Goal: Transaction & Acquisition: Purchase product/service

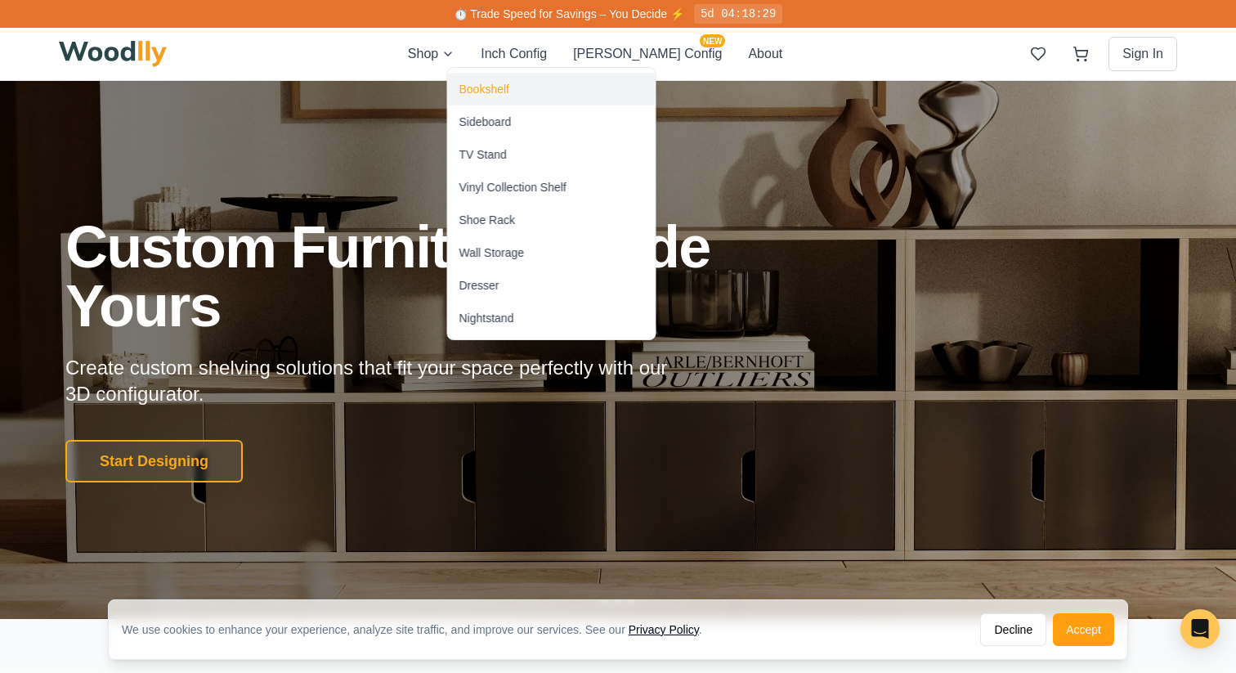
click at [485, 90] on div "Bookshelf" at bounding box center [484, 89] width 50 height 16
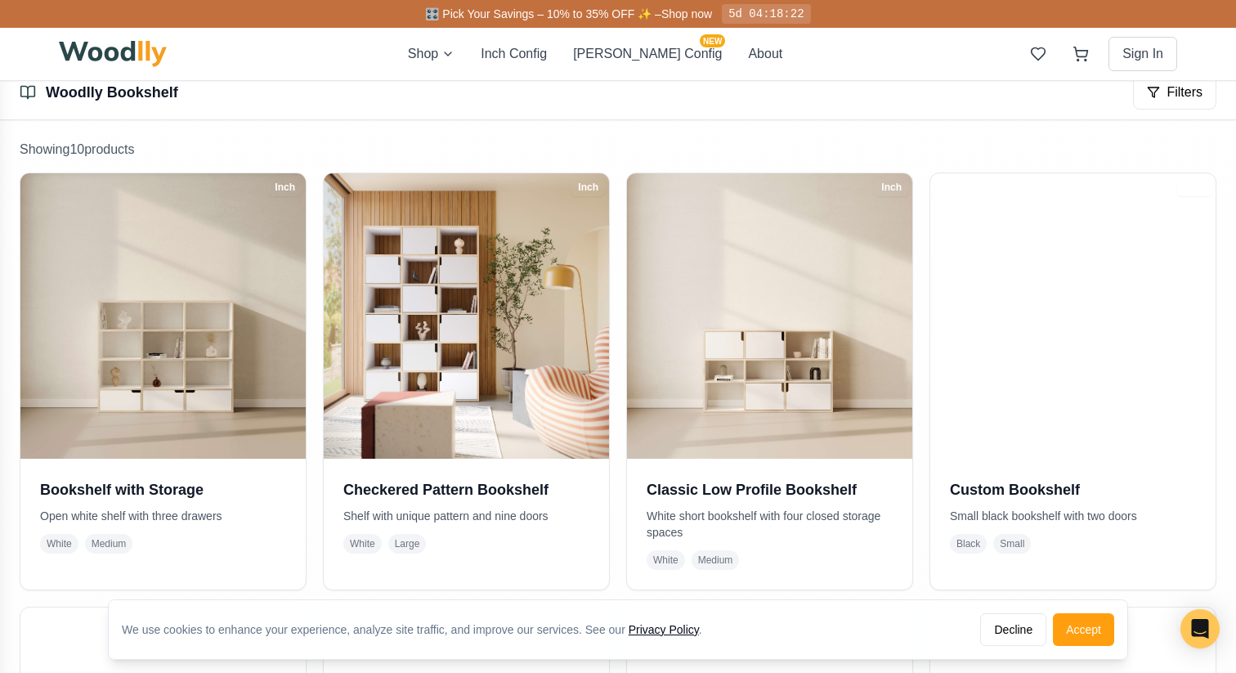
scroll to position [286, 0]
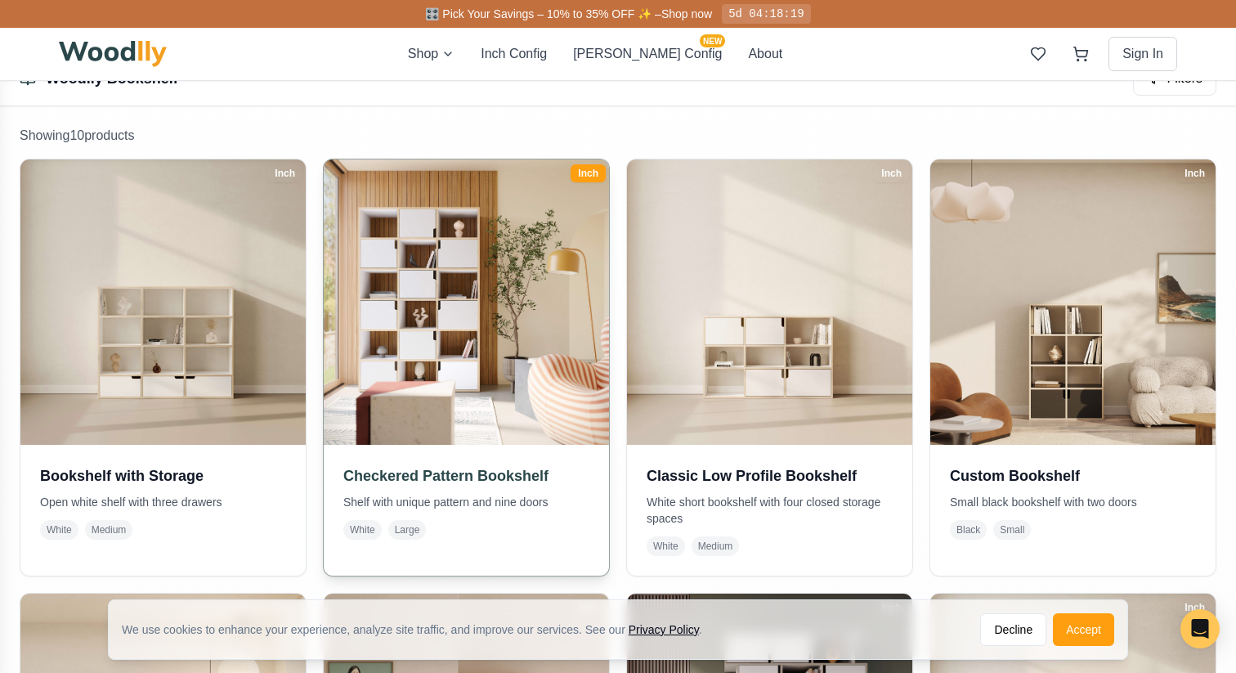
click at [522, 299] on img at bounding box center [465, 301] width 299 height 299
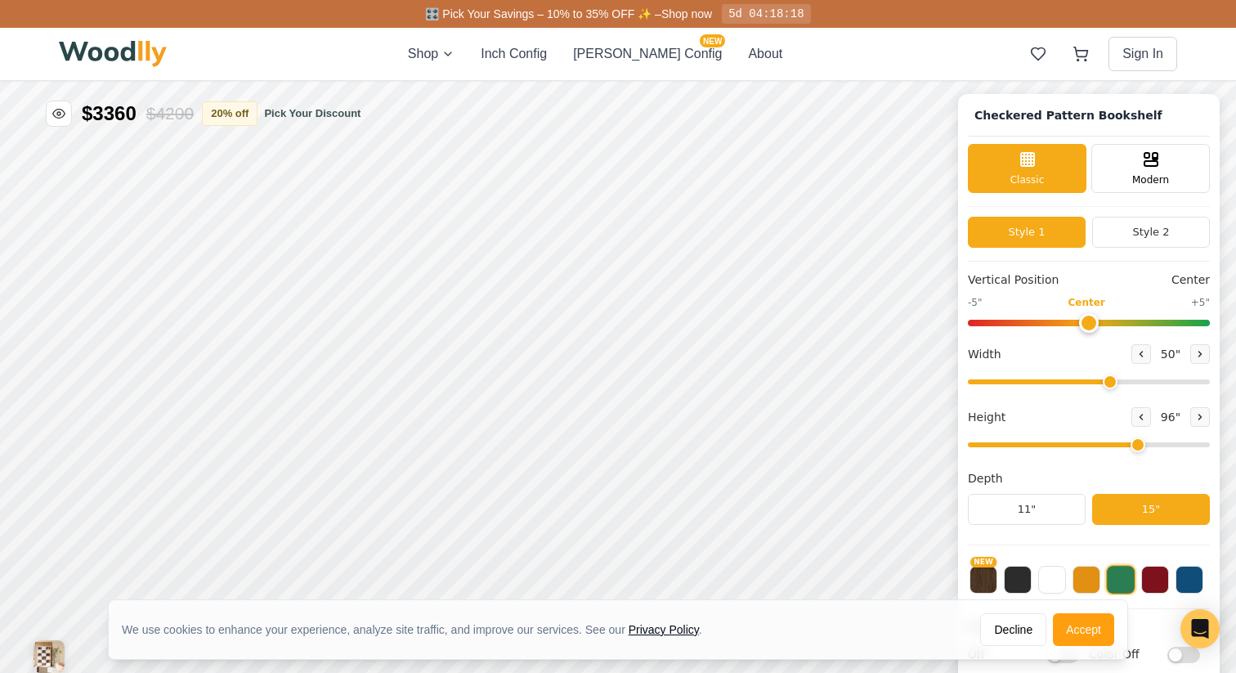
type input "50"
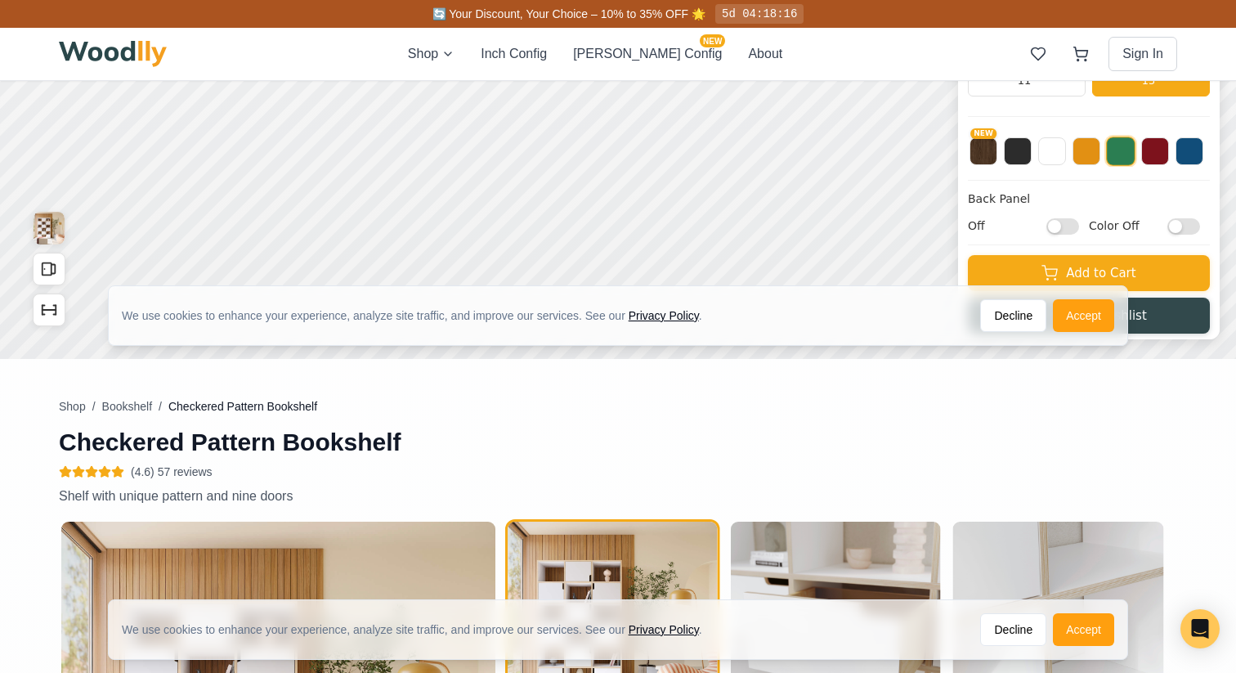
scroll to position [432, 0]
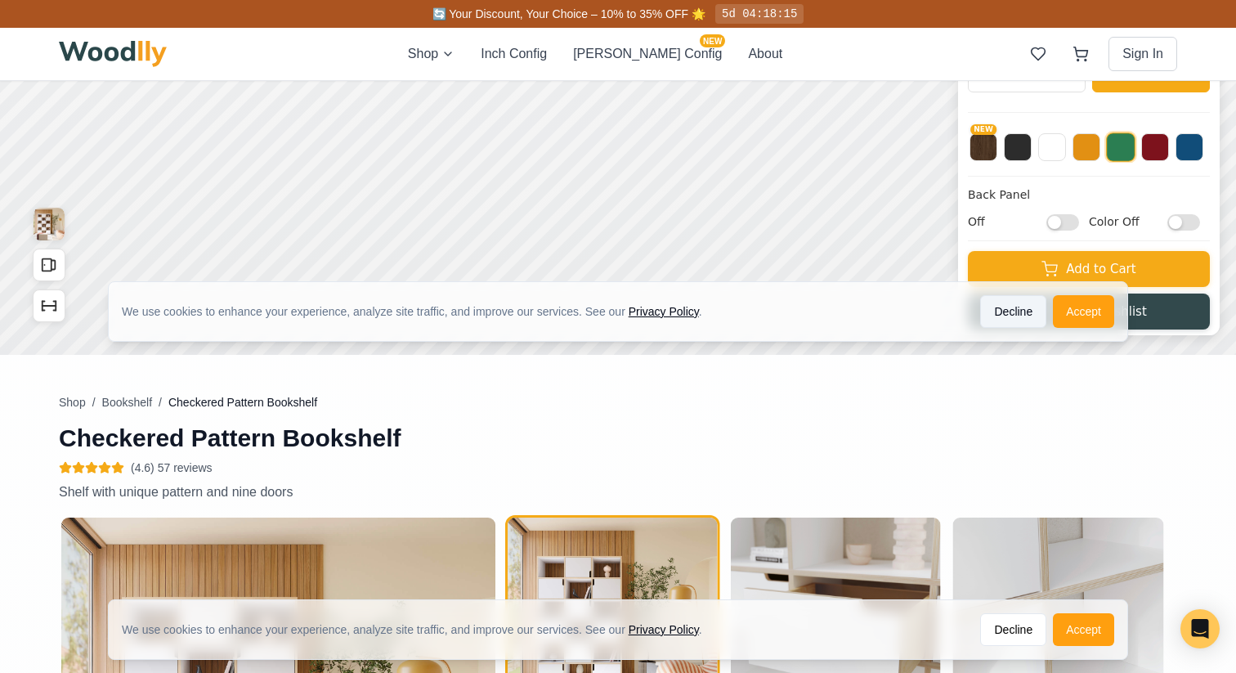
click at [999, 311] on button "Decline" at bounding box center [1013, 311] width 66 height 33
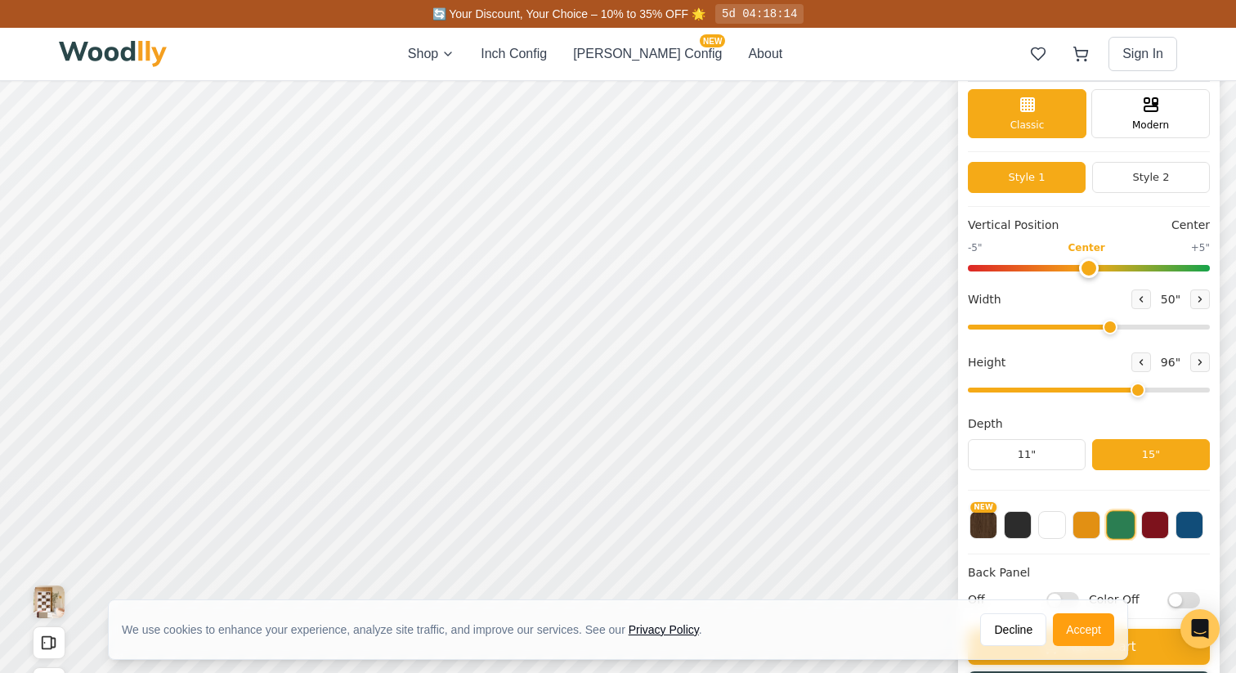
scroll to position [0, 0]
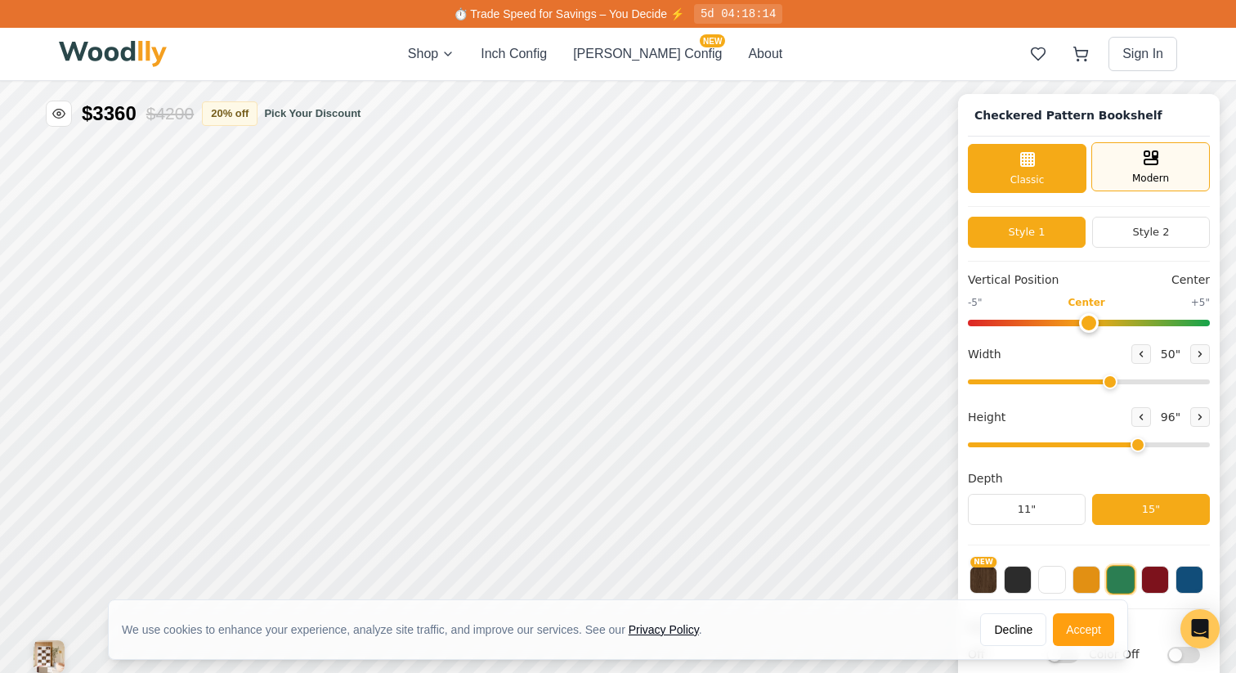
click at [1141, 171] on span "Modern" at bounding box center [1150, 178] width 37 height 15
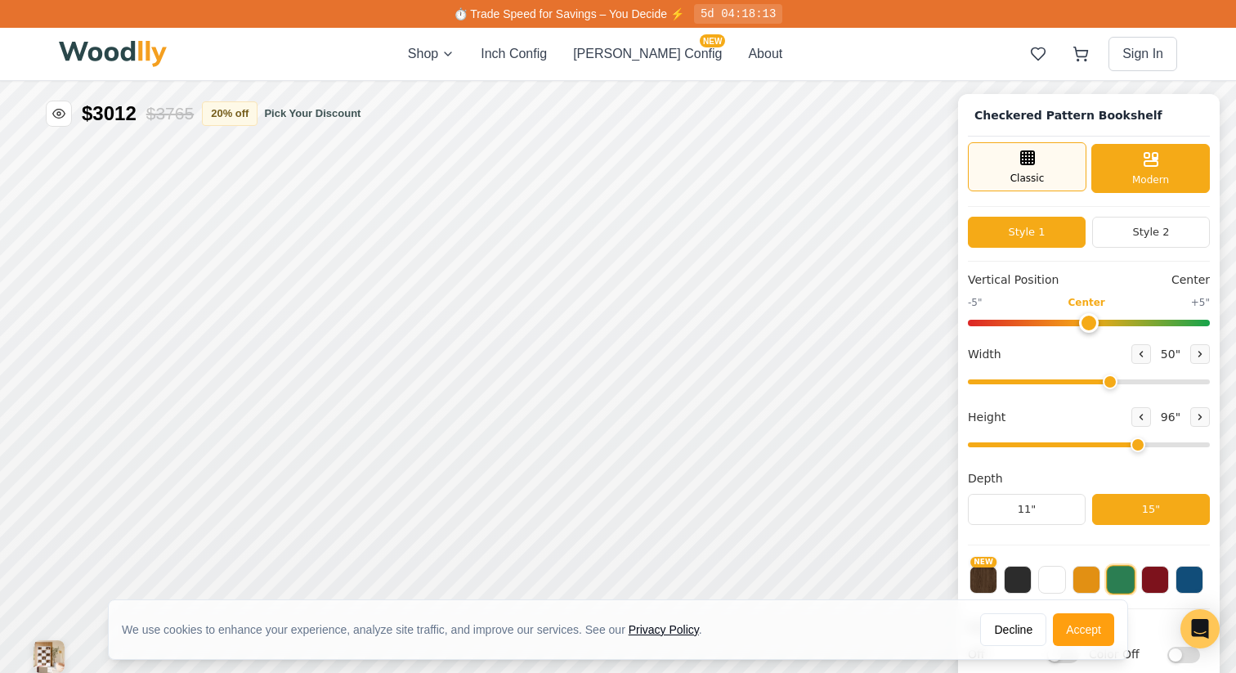
click at [1037, 174] on span "Classic" at bounding box center [1027, 178] width 34 height 15
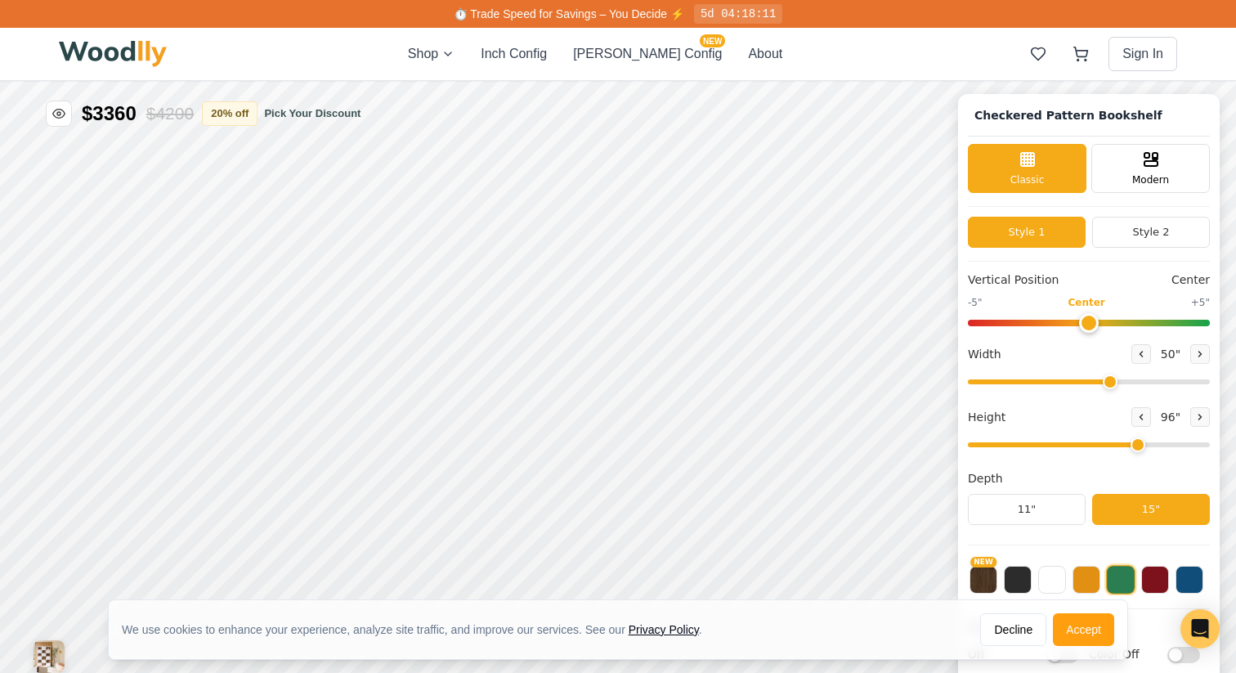
scroll to position [6, 0]
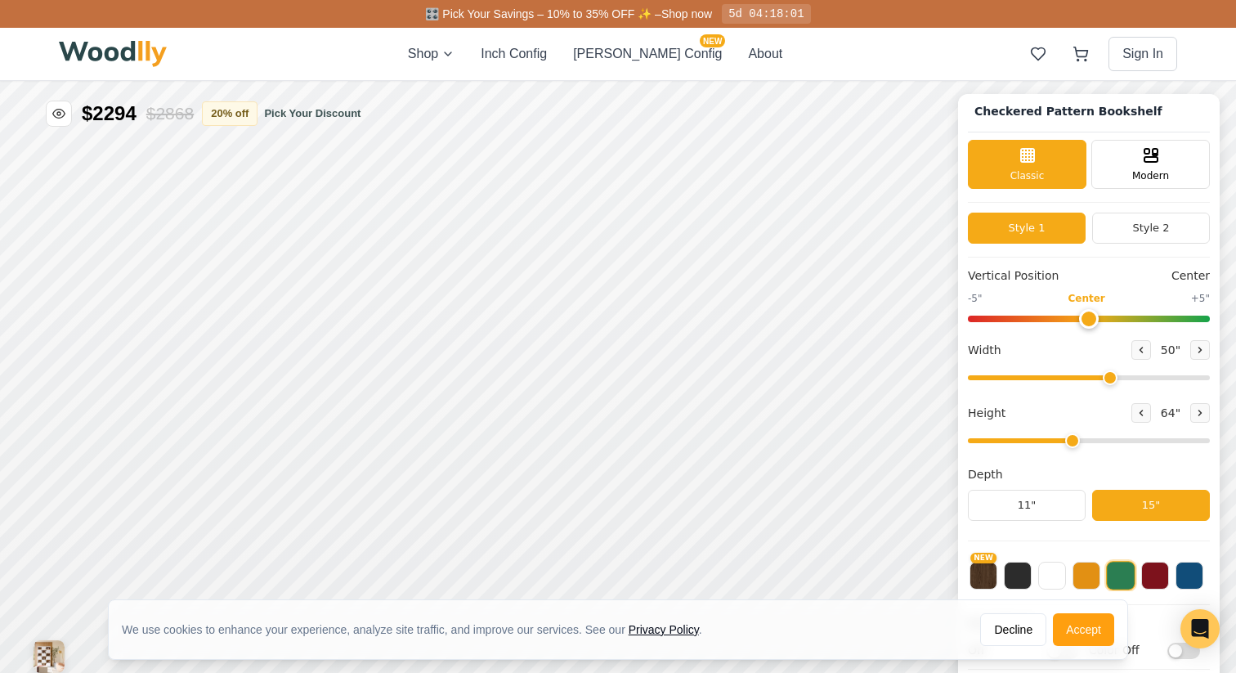
drag, startPoint x: 1136, startPoint y: 438, endPoint x: 1057, endPoint y: 432, distance: 78.7
type input "4"
click at [1058, 438] on input "range" at bounding box center [1089, 440] width 242 height 5
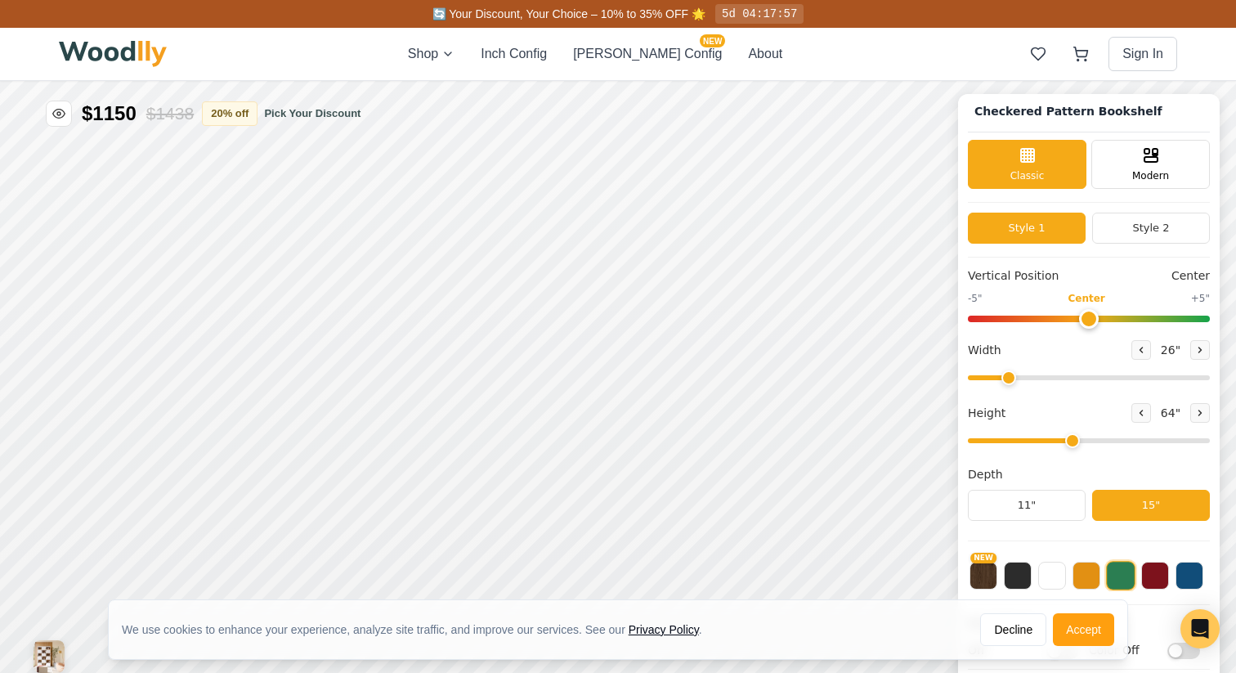
drag, startPoint x: 1107, startPoint y: 373, endPoint x: 1008, endPoint y: 373, distance: 99.7
type input "26"
click at [1008, 375] on input "range" at bounding box center [1089, 377] width 242 height 5
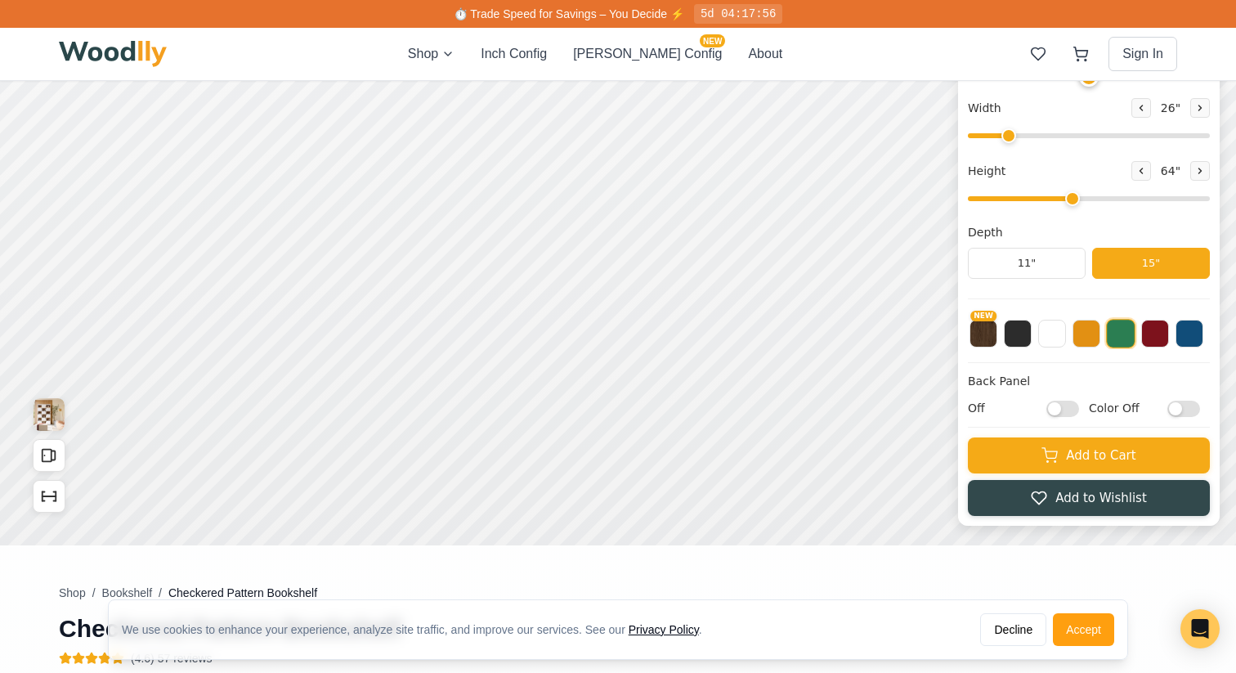
scroll to position [250, 0]
